Goal: Information Seeking & Learning: Find specific fact

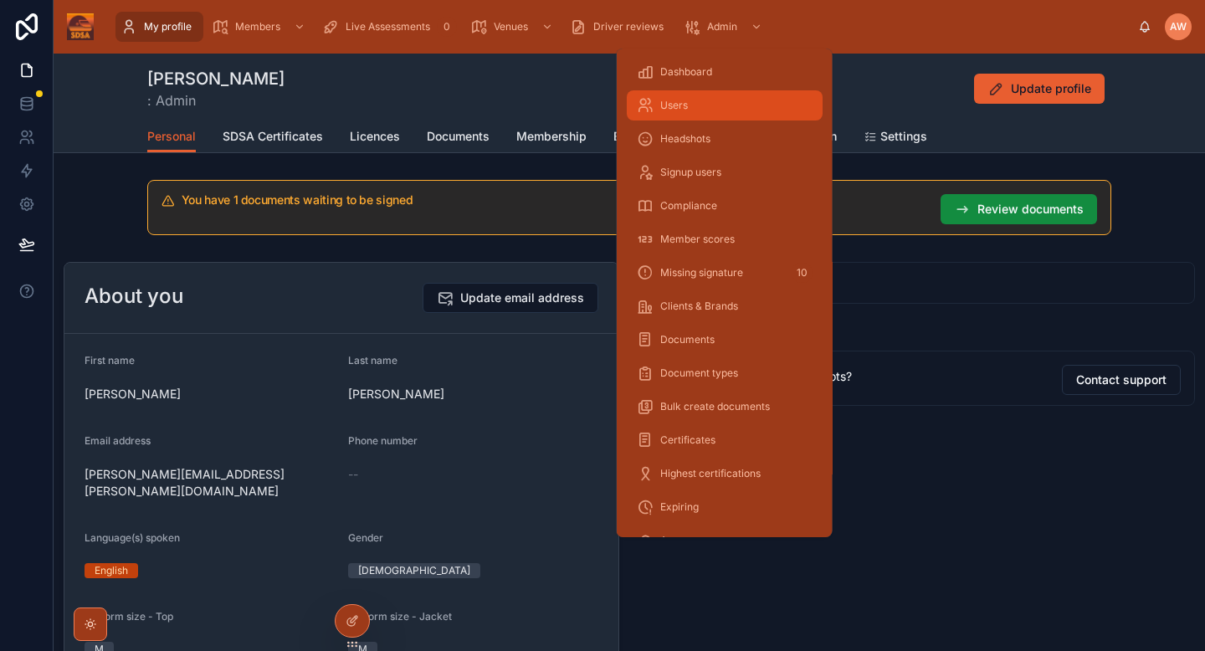
click at [692, 115] on div "Users" at bounding box center [725, 105] width 176 height 27
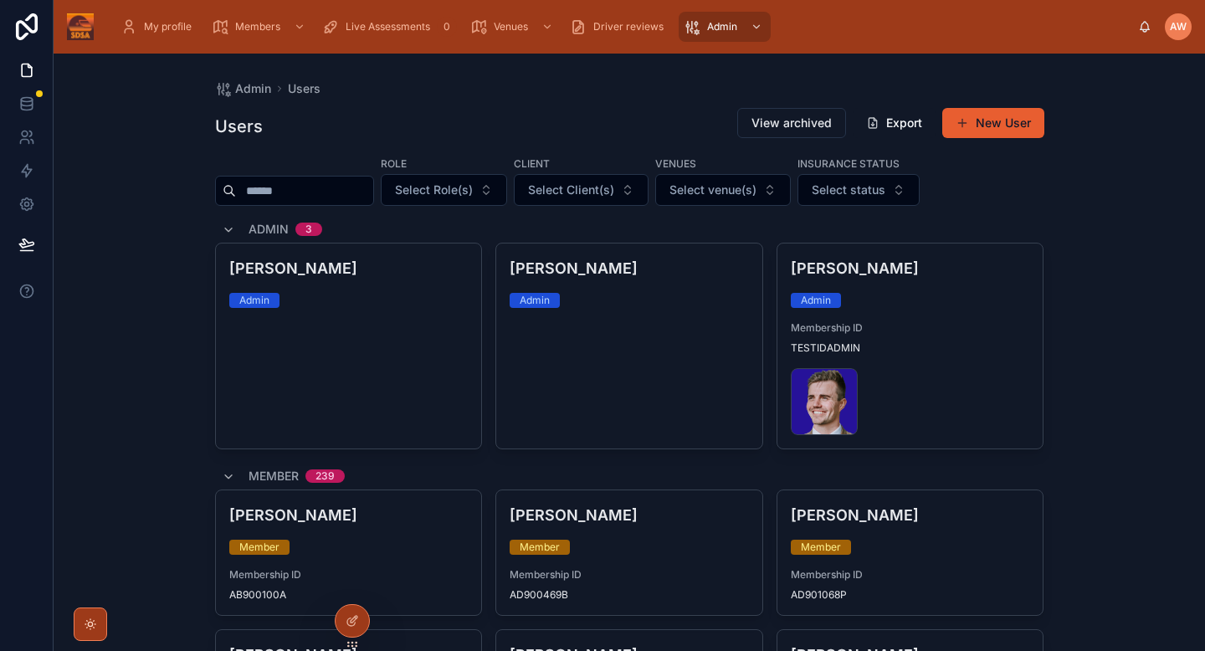
click at [326, 192] on input "text" at bounding box center [304, 190] width 137 height 23
type input "***"
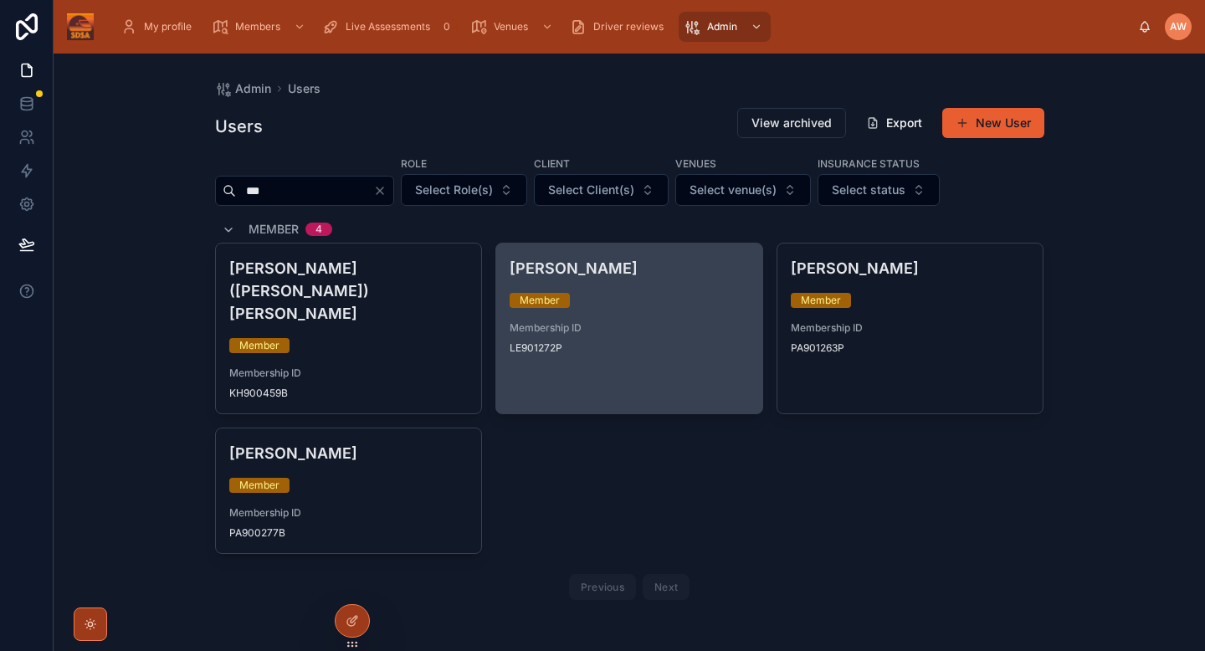
click at [663, 327] on span "Membership ID" at bounding box center [628, 327] width 239 height 13
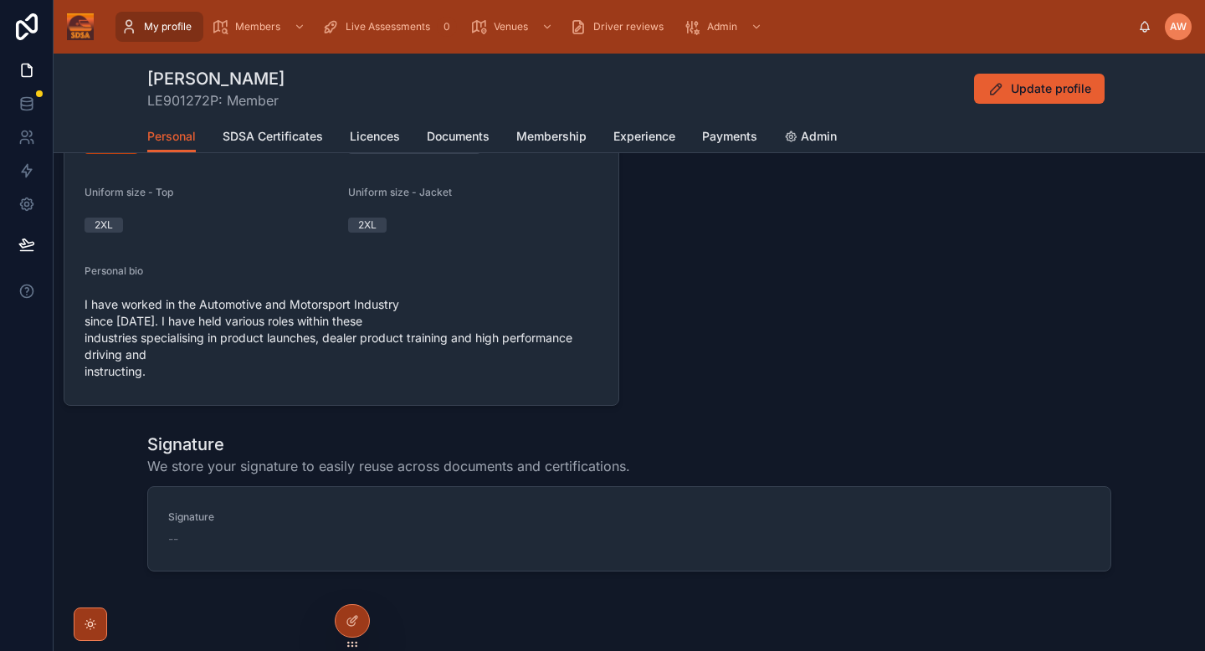
scroll to position [360, 0]
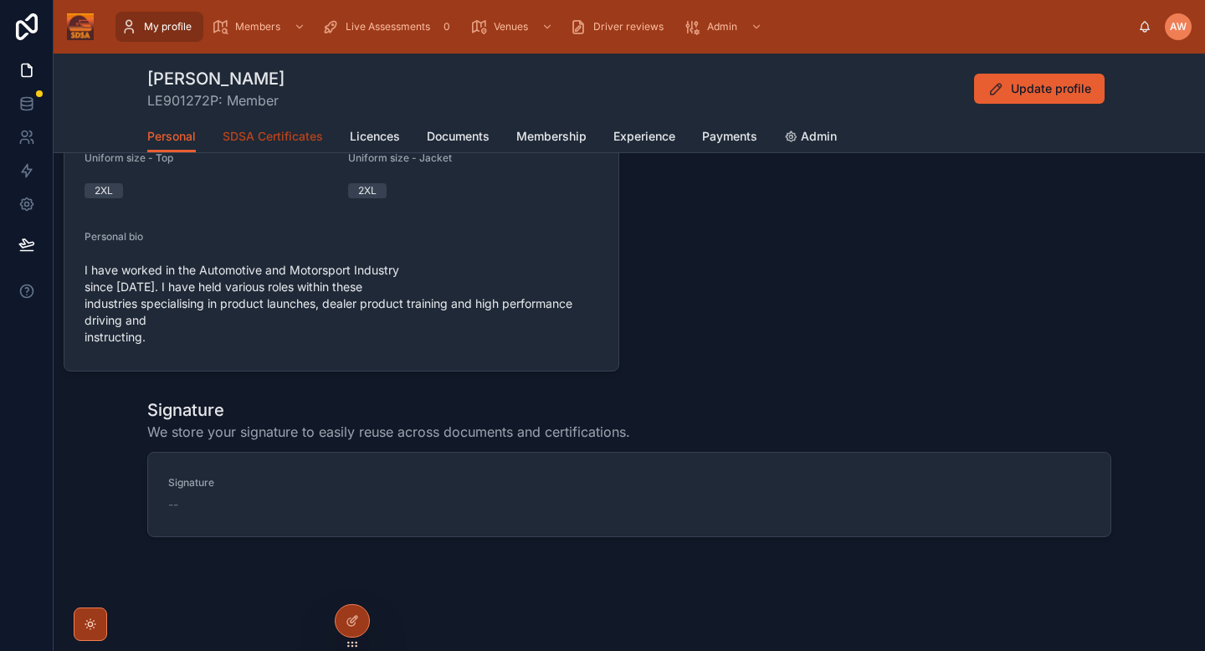
click at [283, 122] on link "SDSA Certificates" at bounding box center [273, 137] width 100 height 33
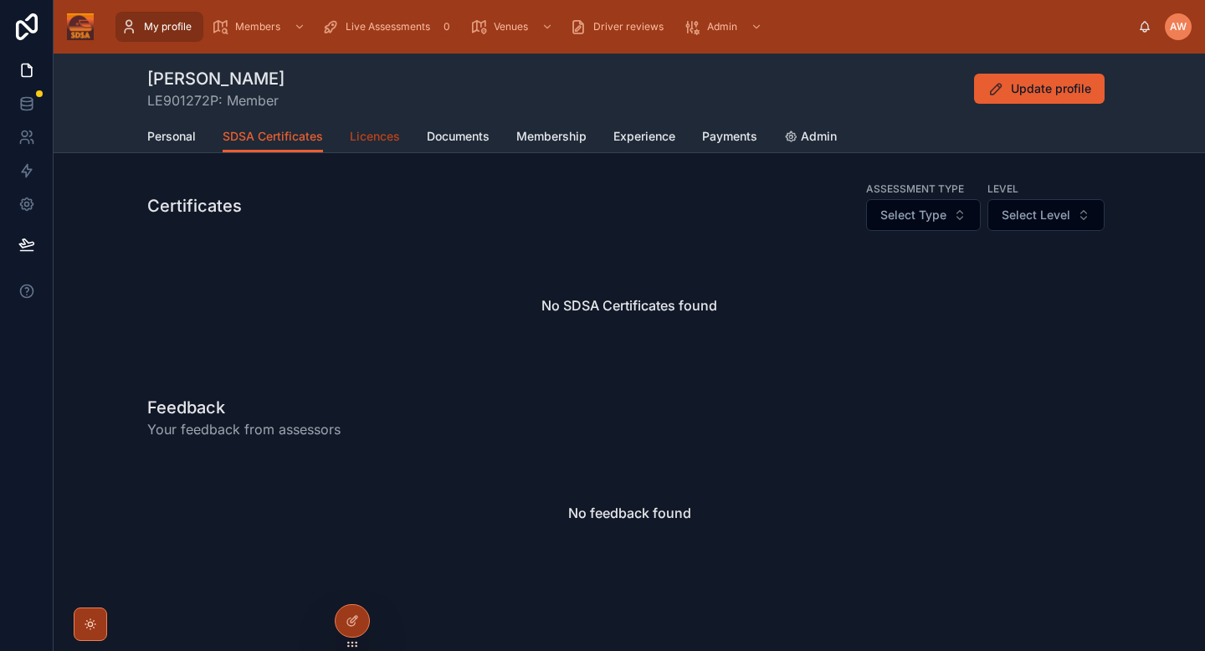
click at [379, 146] on link "Licences" at bounding box center [375, 137] width 50 height 33
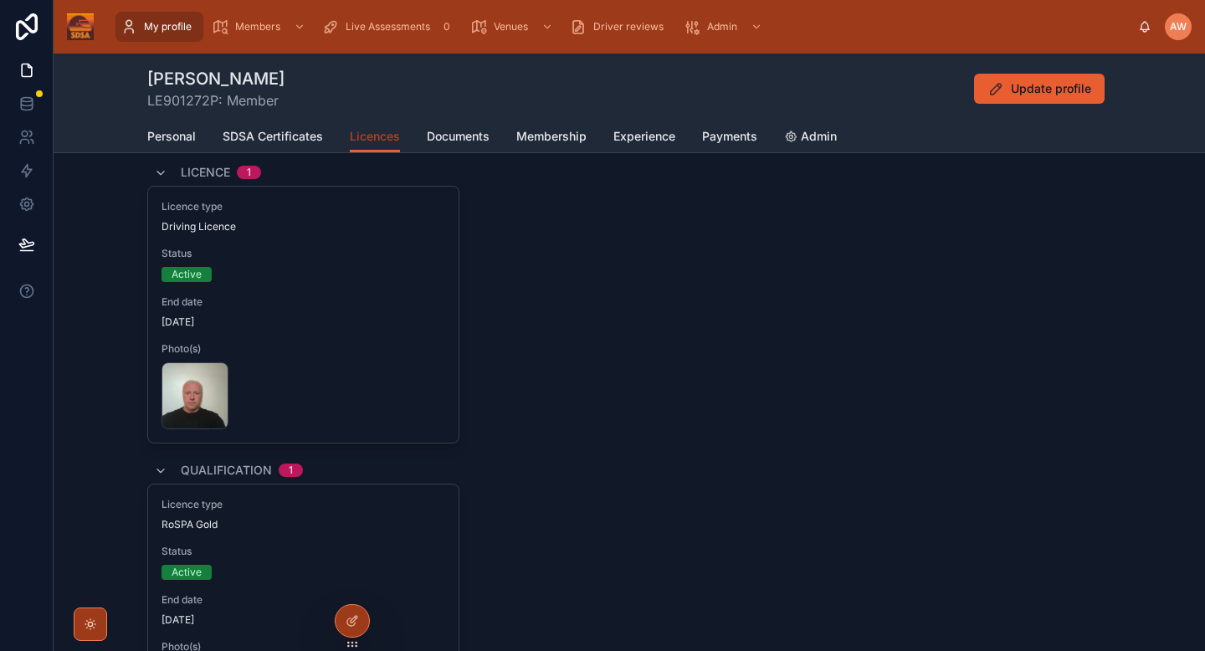
scroll to position [114, 0]
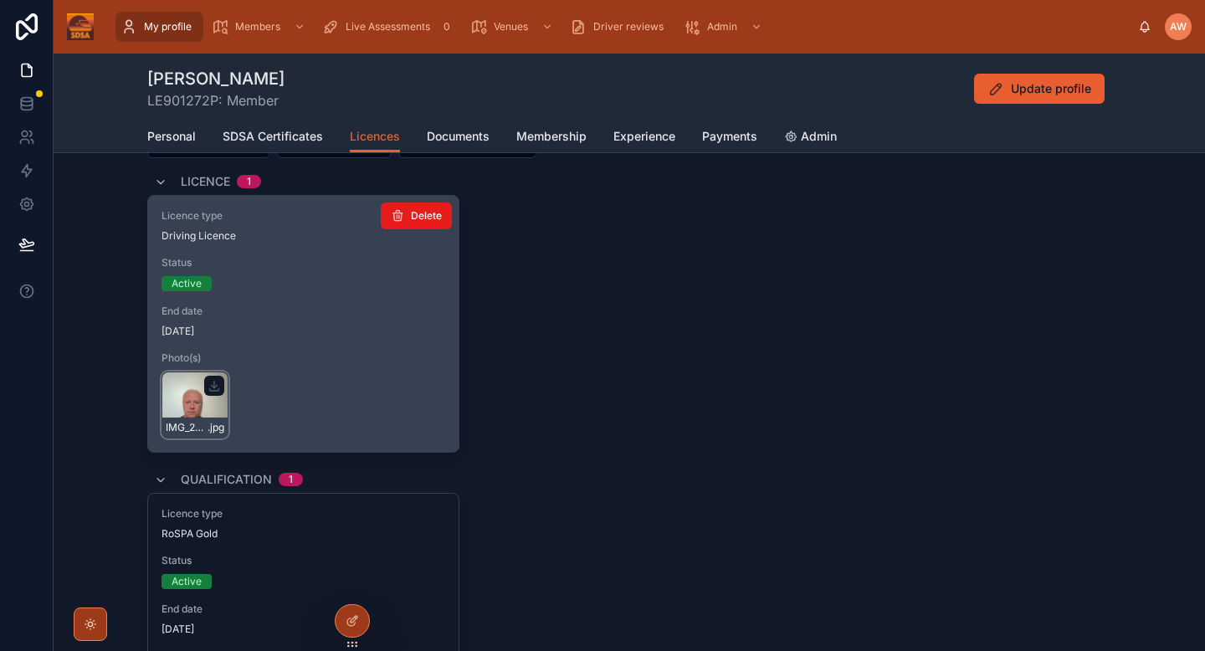
click at [194, 411] on div "IMG_20250930_190500 .jpg" at bounding box center [194, 404] width 67 height 67
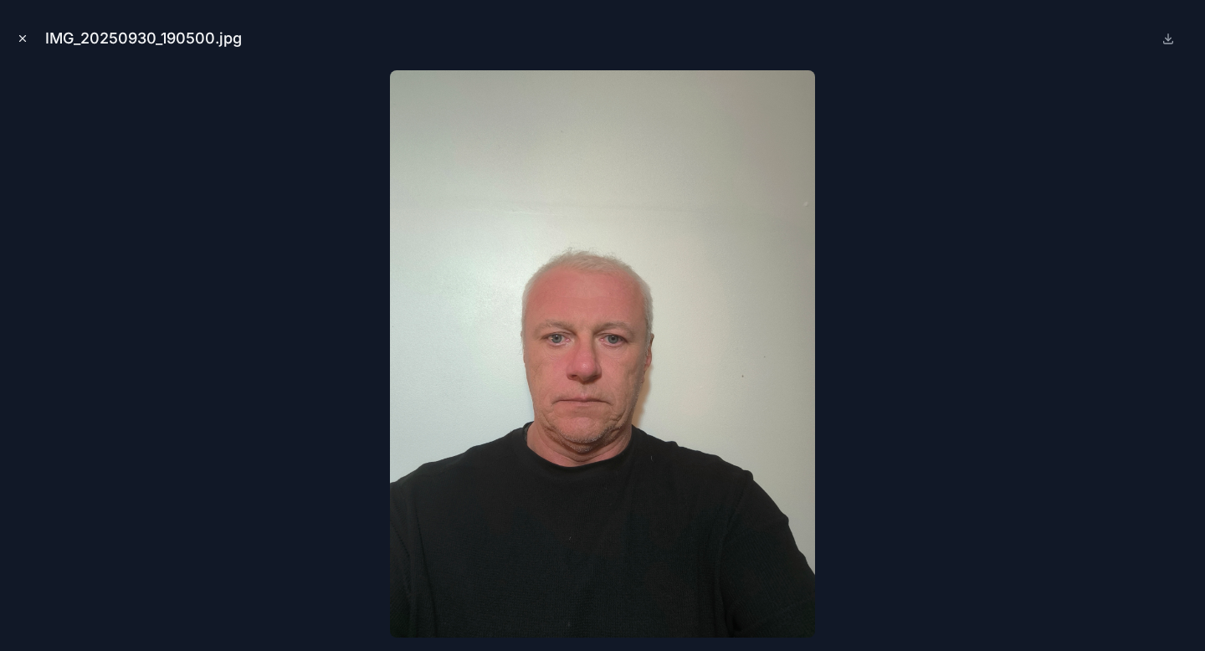
click at [18, 37] on icon "Close modal" at bounding box center [23, 39] width 12 height 12
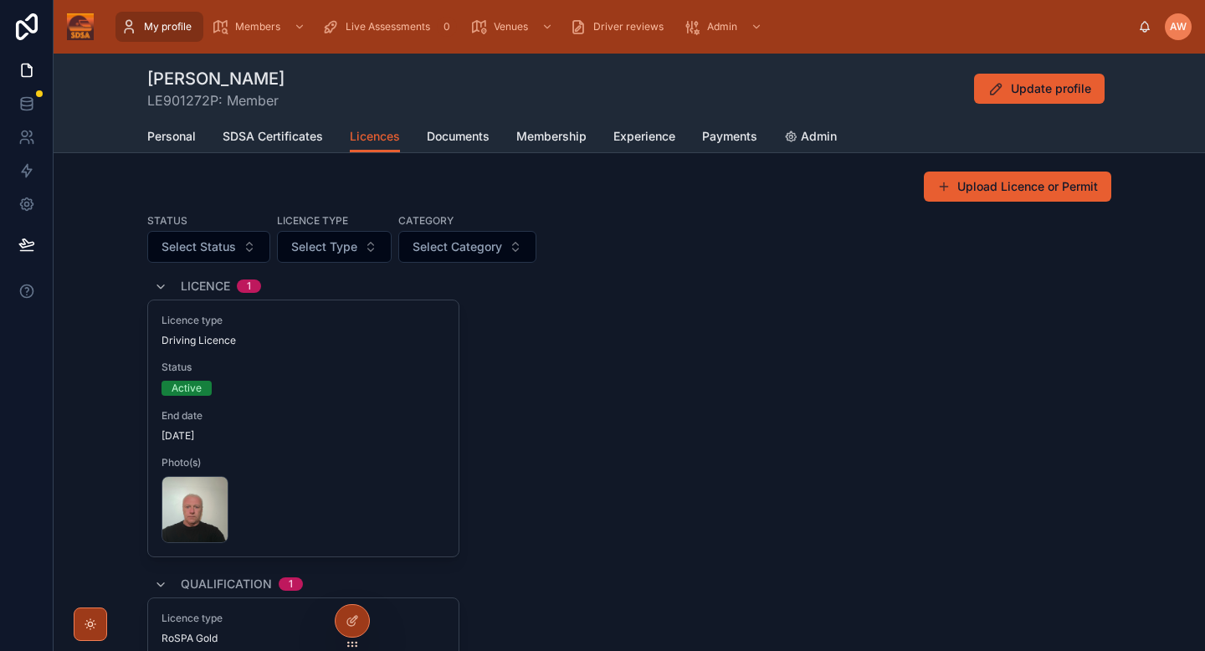
scroll to position [13, 0]
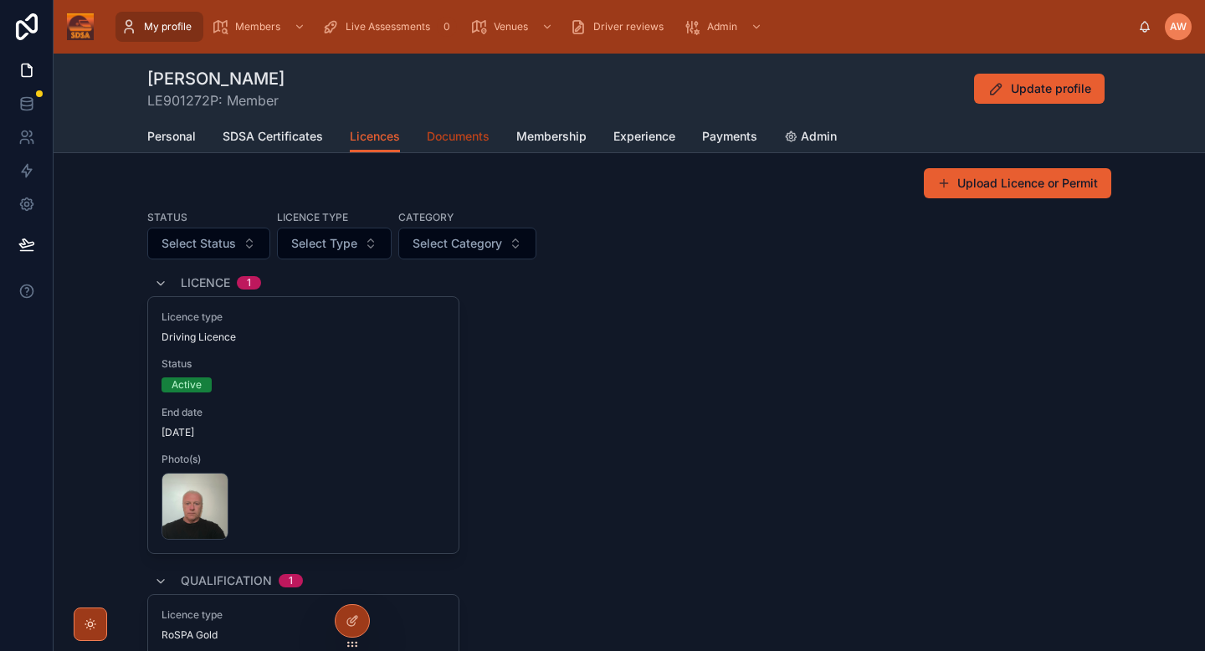
click at [473, 136] on span "Documents" at bounding box center [458, 136] width 63 height 17
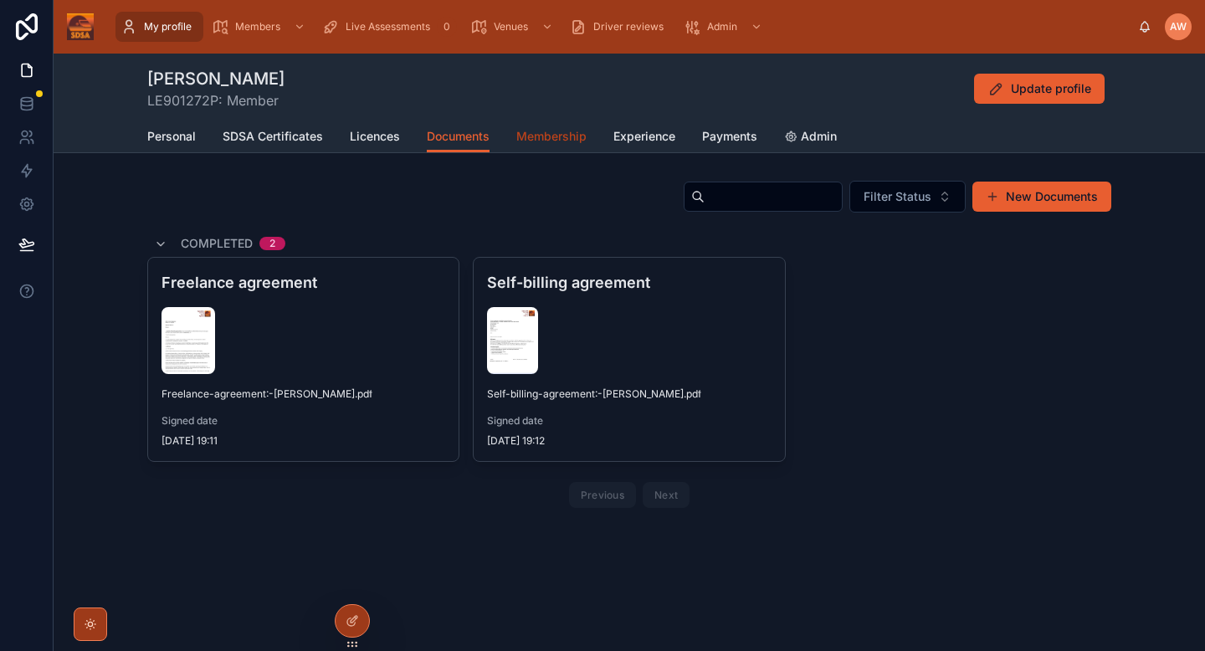
click at [556, 142] on span "Membership" at bounding box center [551, 136] width 70 height 17
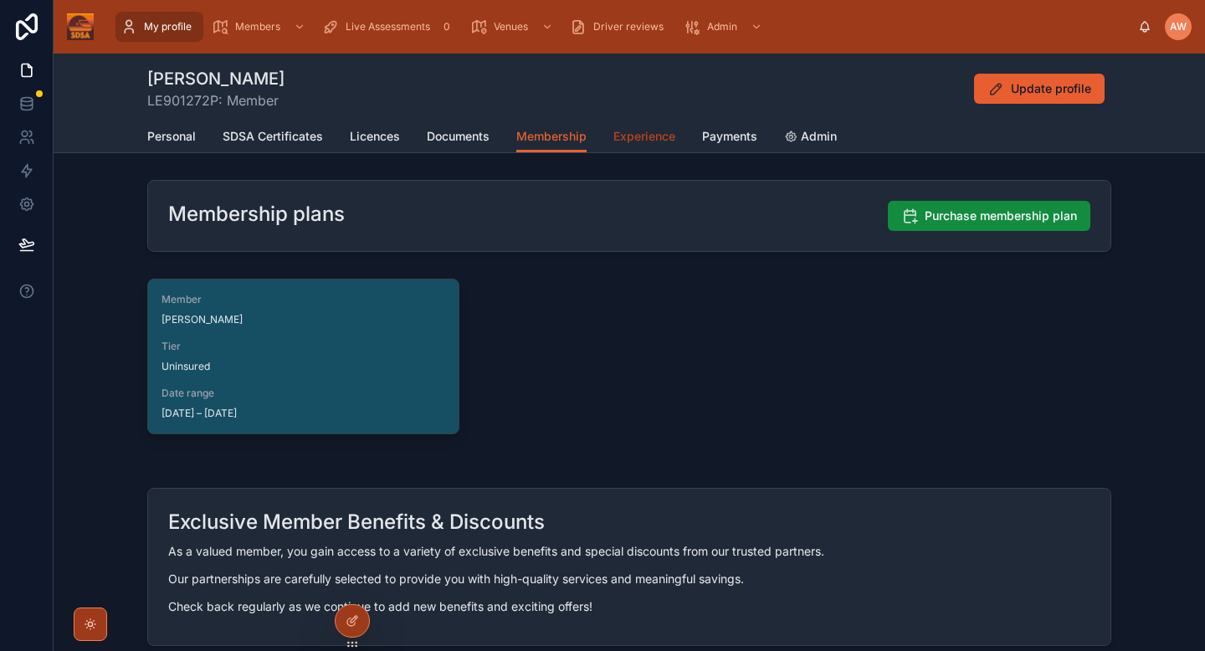
click at [673, 139] on span "Experience" at bounding box center [644, 136] width 62 height 17
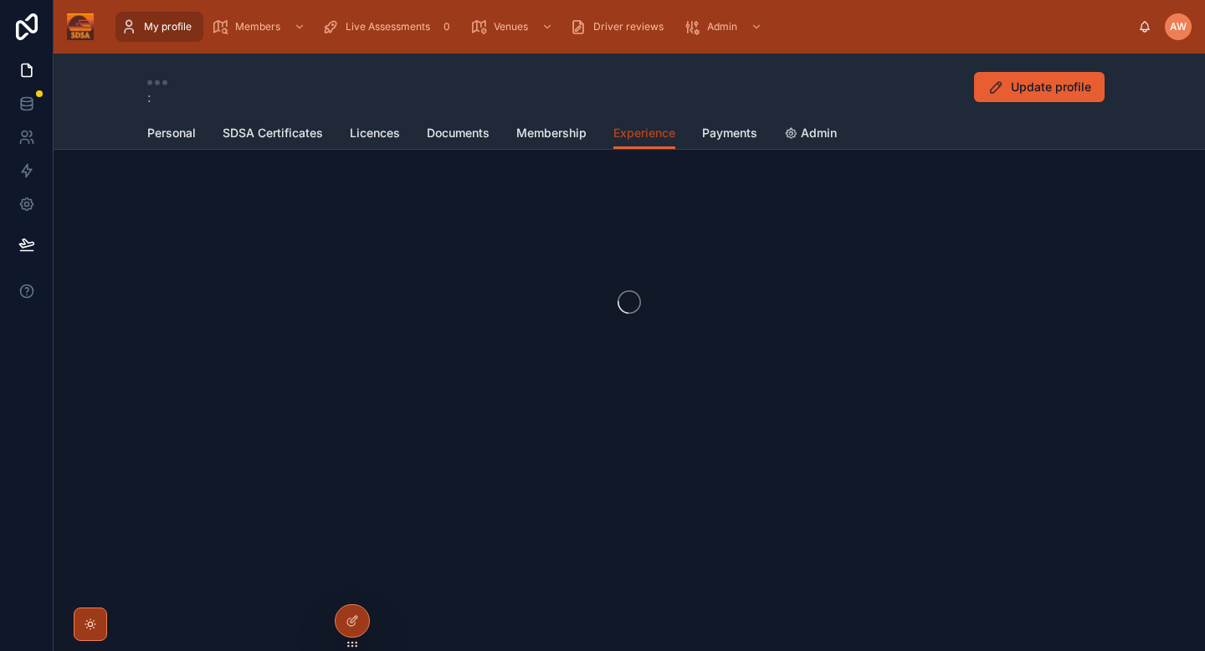
scroll to position [208, 0]
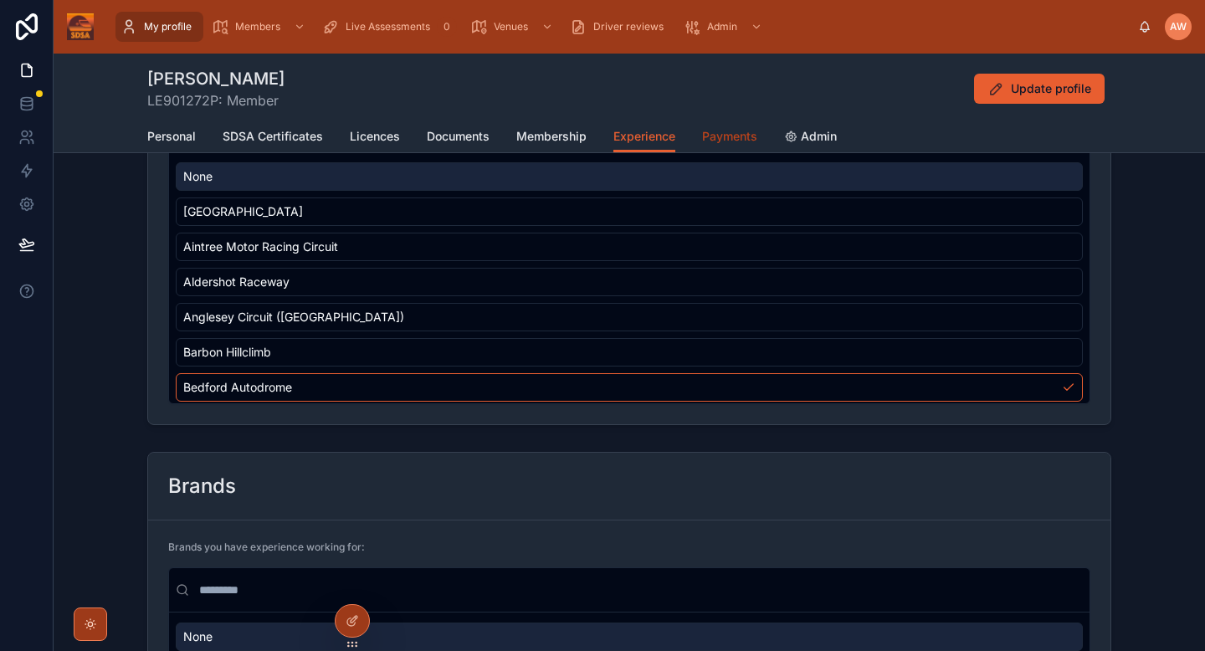
click at [723, 141] on span "Payments" at bounding box center [729, 136] width 55 height 17
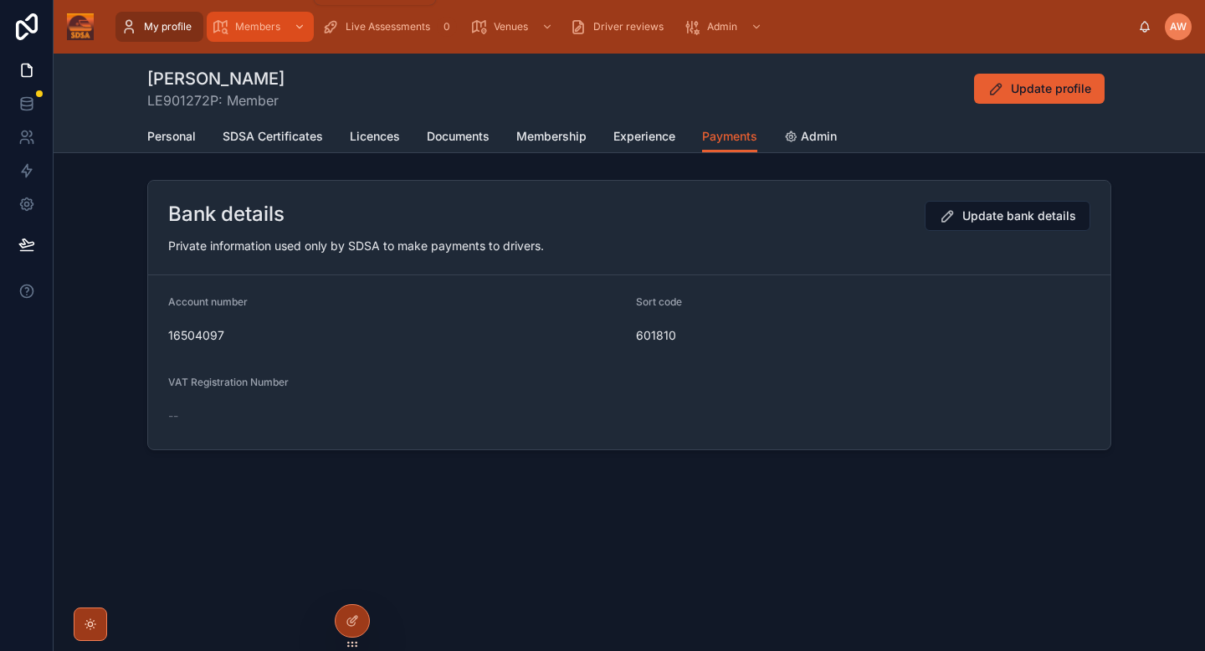
click at [274, 33] on span "Members" at bounding box center [257, 26] width 45 height 13
